Goal: Task Accomplishment & Management: Manage account settings

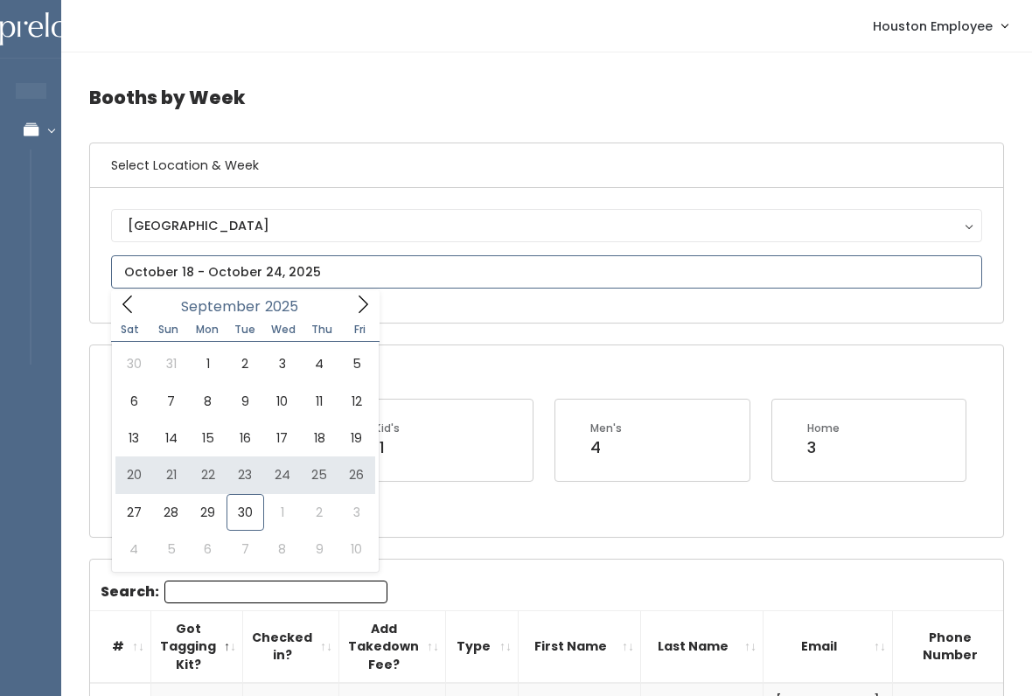
type input "September 20 to September 26"
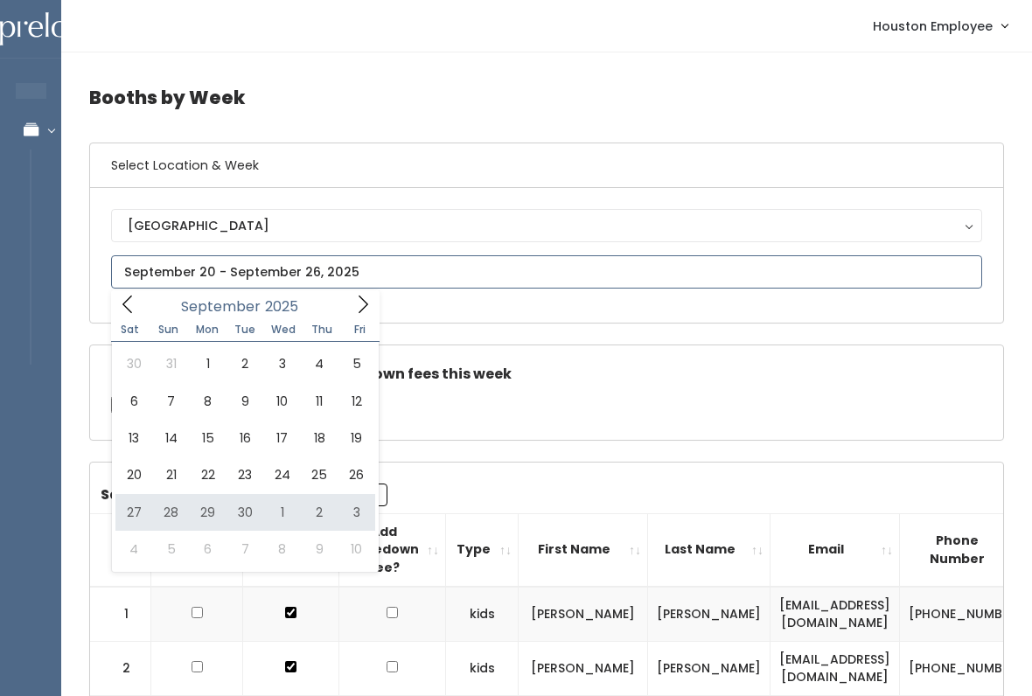
type input "September 27 to October 3"
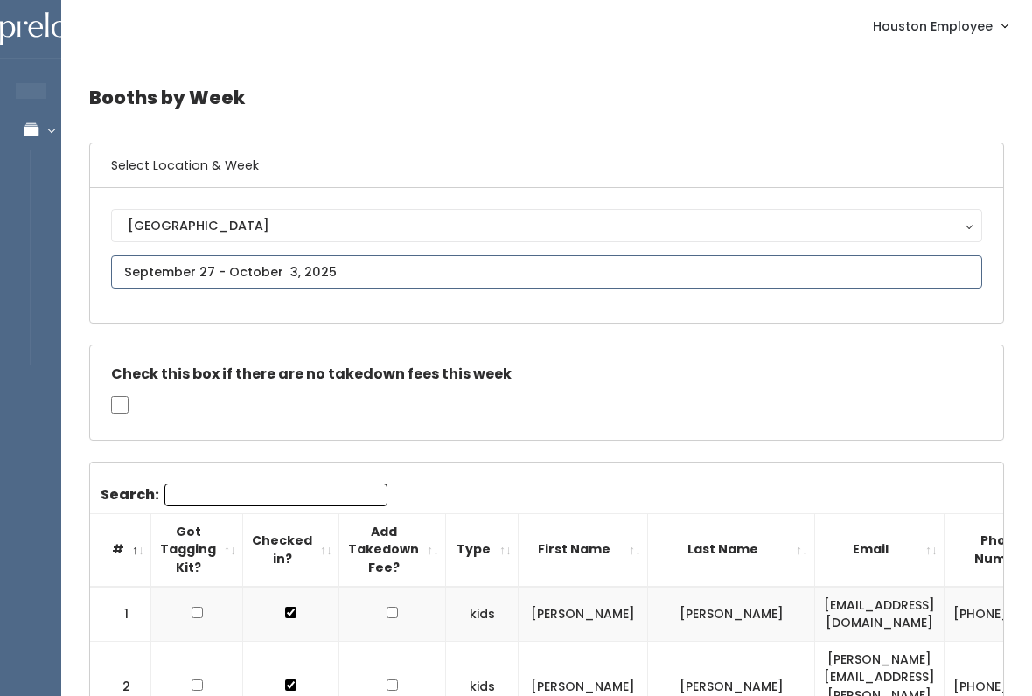
click at [380, 269] on input "text" at bounding box center [546, 271] width 871 height 33
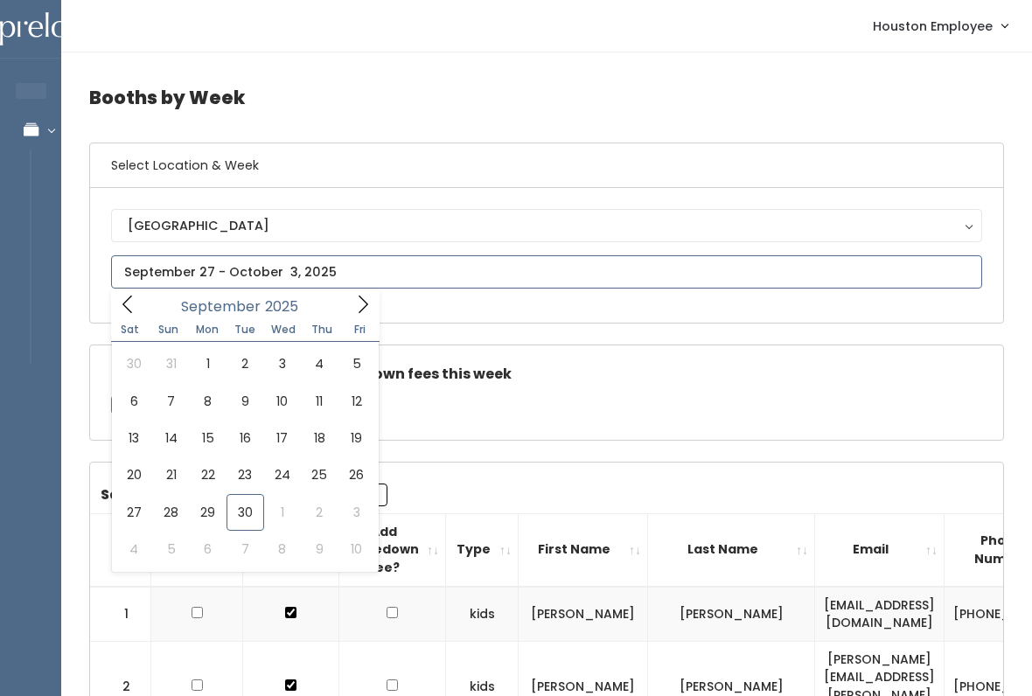
type input "October 4 to October 10"
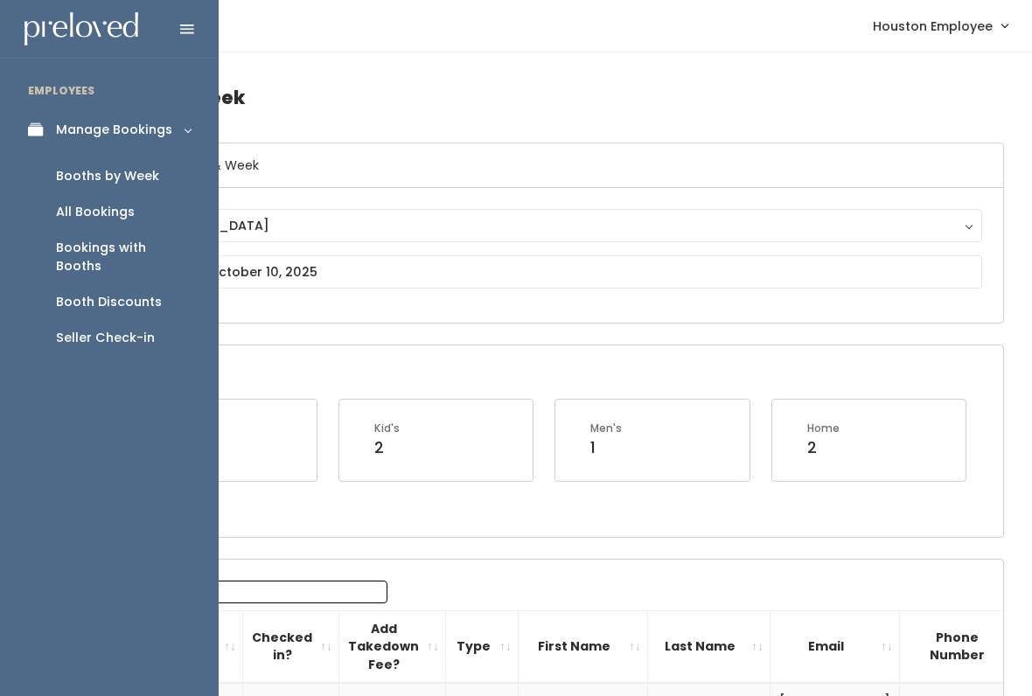
click at [129, 170] on div "Booths by Week" at bounding box center [107, 176] width 103 height 18
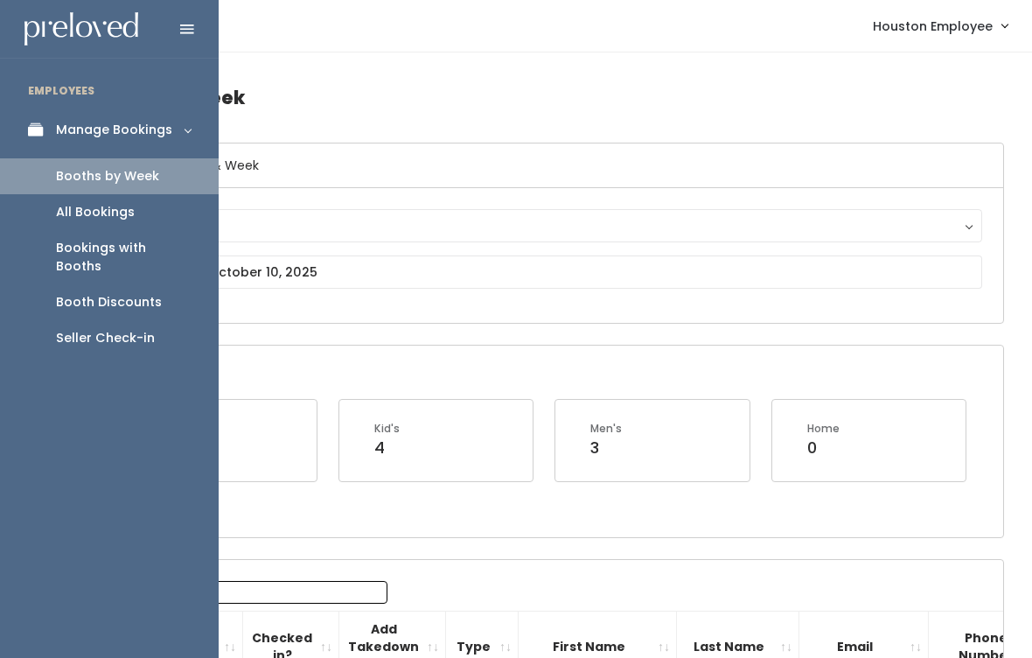
click at [120, 293] on div "Booth Discounts" at bounding box center [109, 302] width 106 height 18
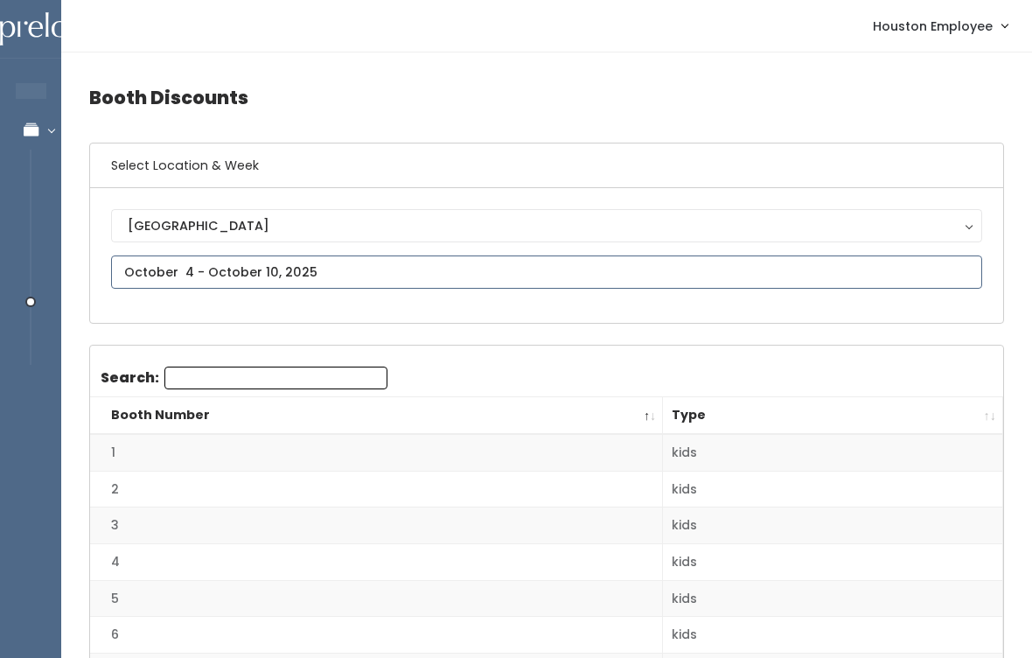
click at [433, 262] on input "text" at bounding box center [546, 271] width 871 height 33
type input "[DATE] to [DATE]"
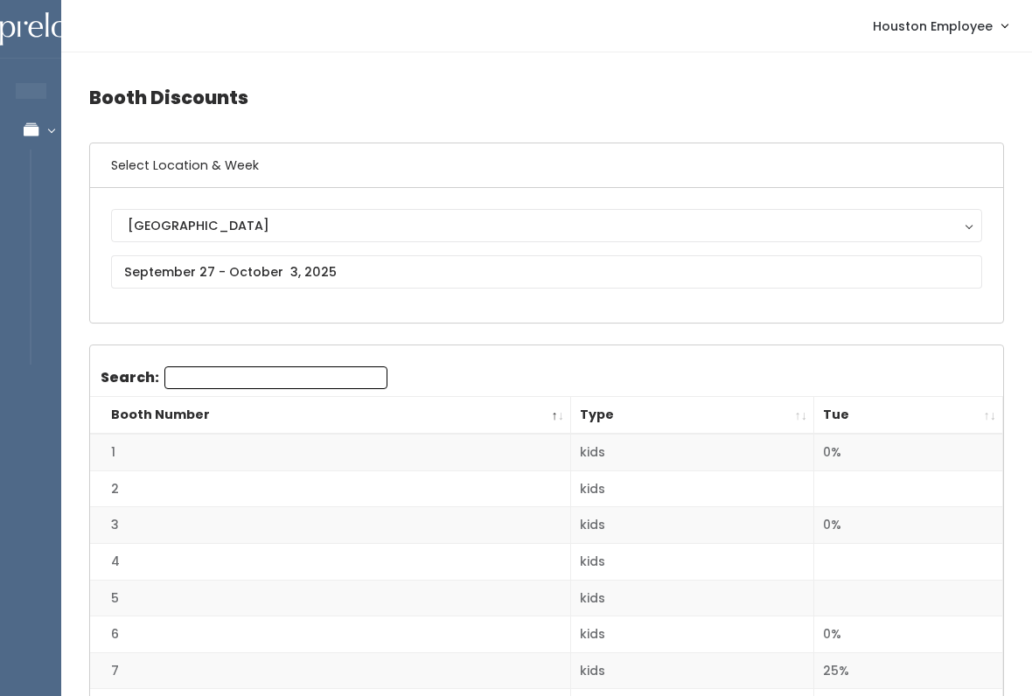
click at [890, 405] on th "Tue" at bounding box center [908, 416] width 189 height 38
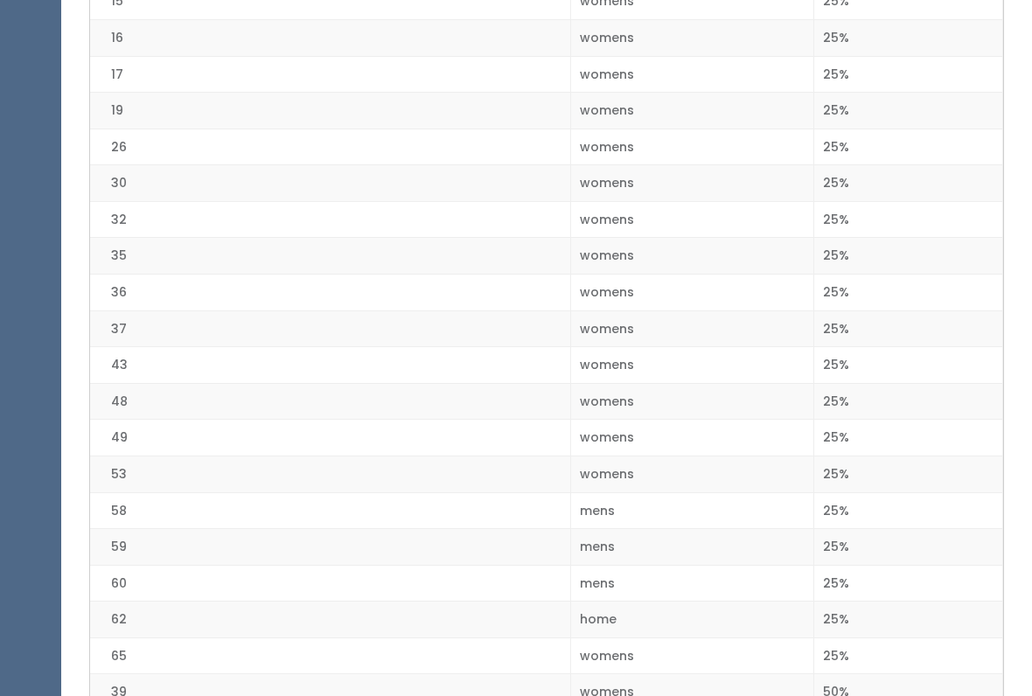
scroll to position [2272, 0]
